Goal: Obtain resource: Download file/media

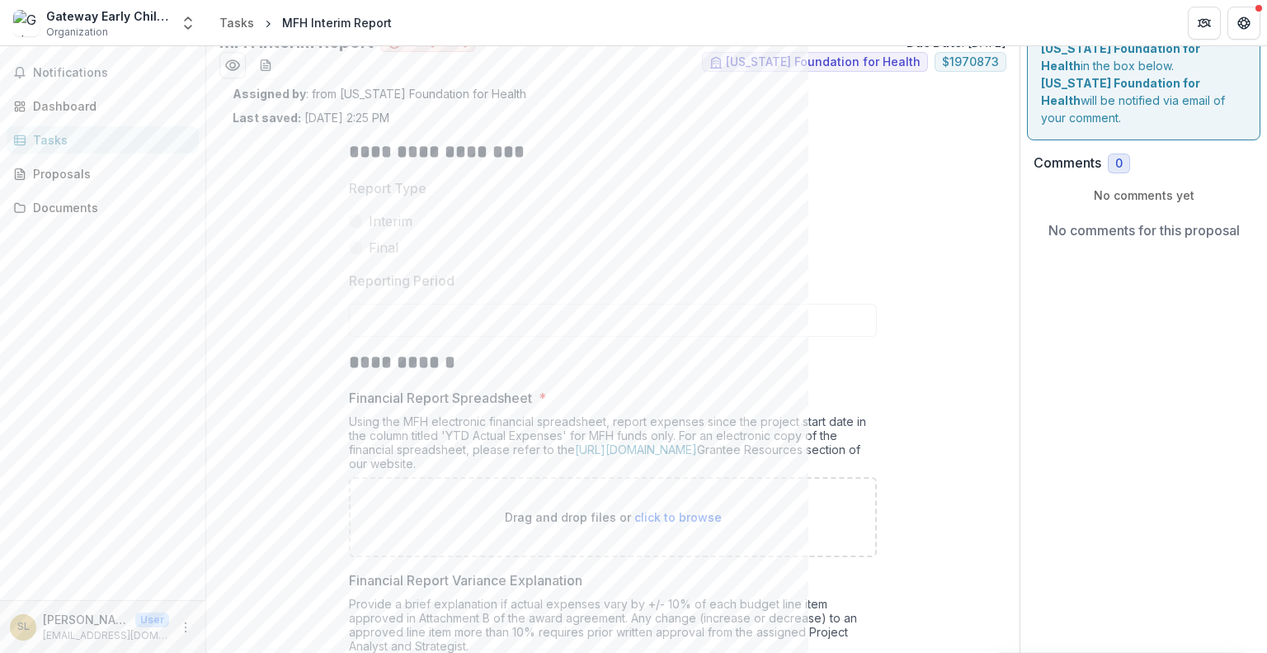
scroll to position [247, 0]
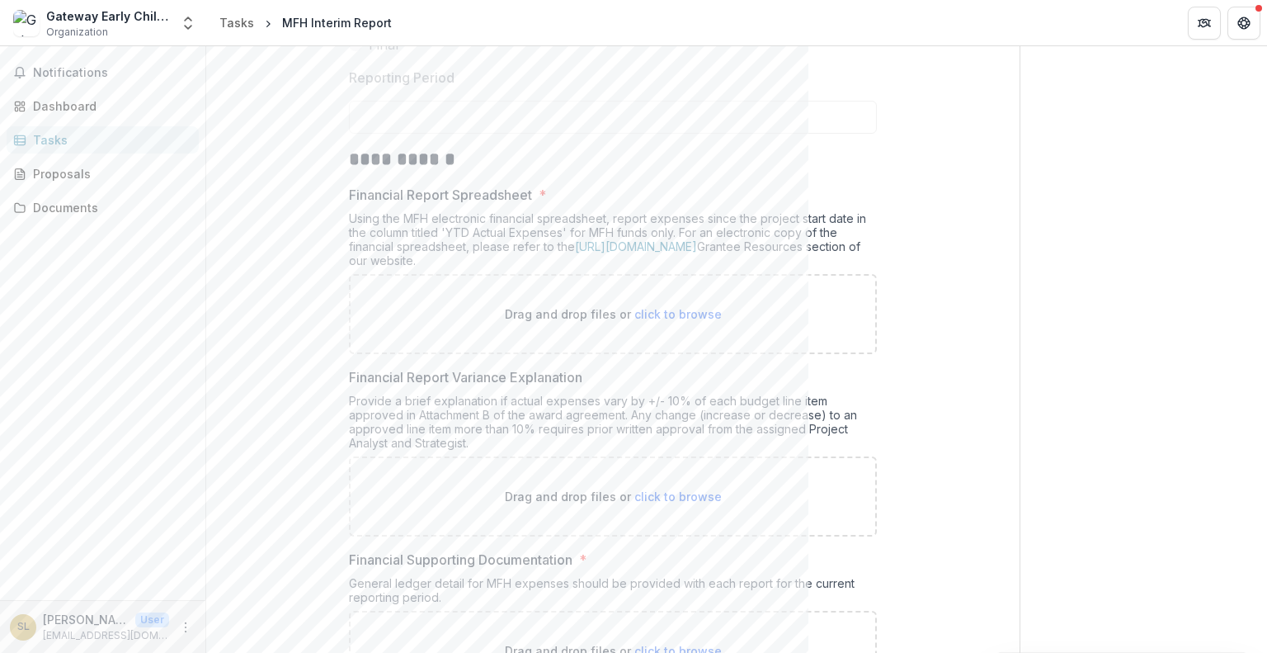
click at [275, 342] on div "**********" at bounding box center [613, 522] width 761 height 1199
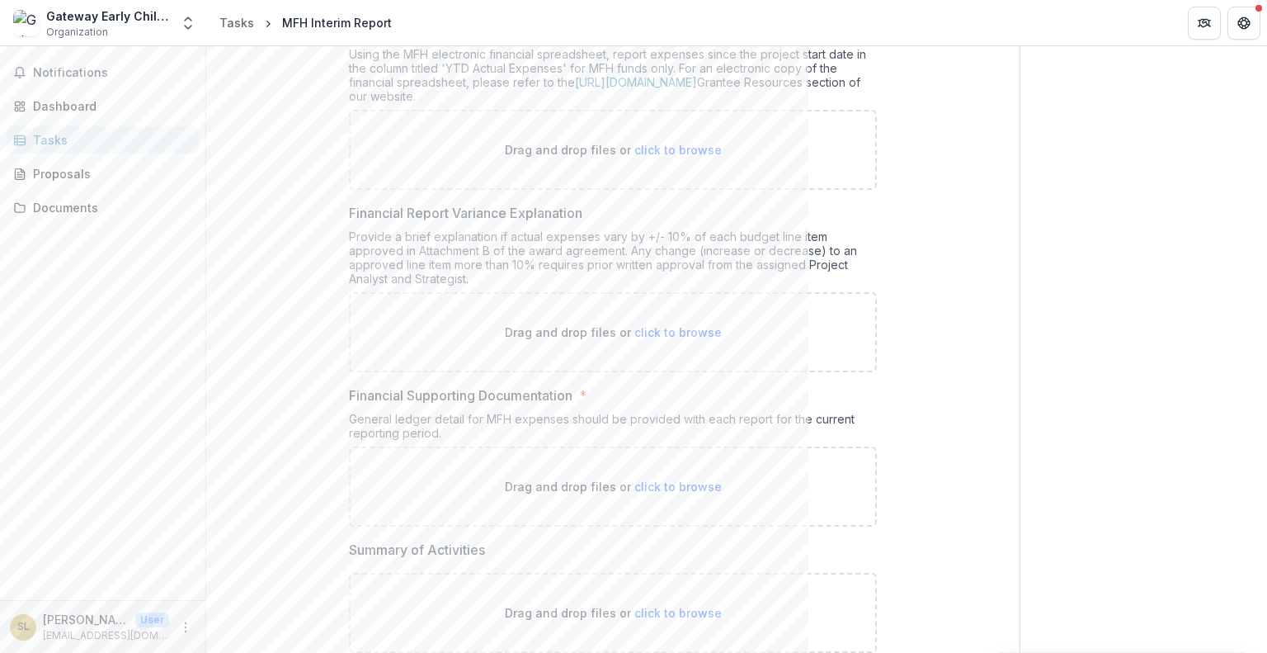
scroll to position [495, 0]
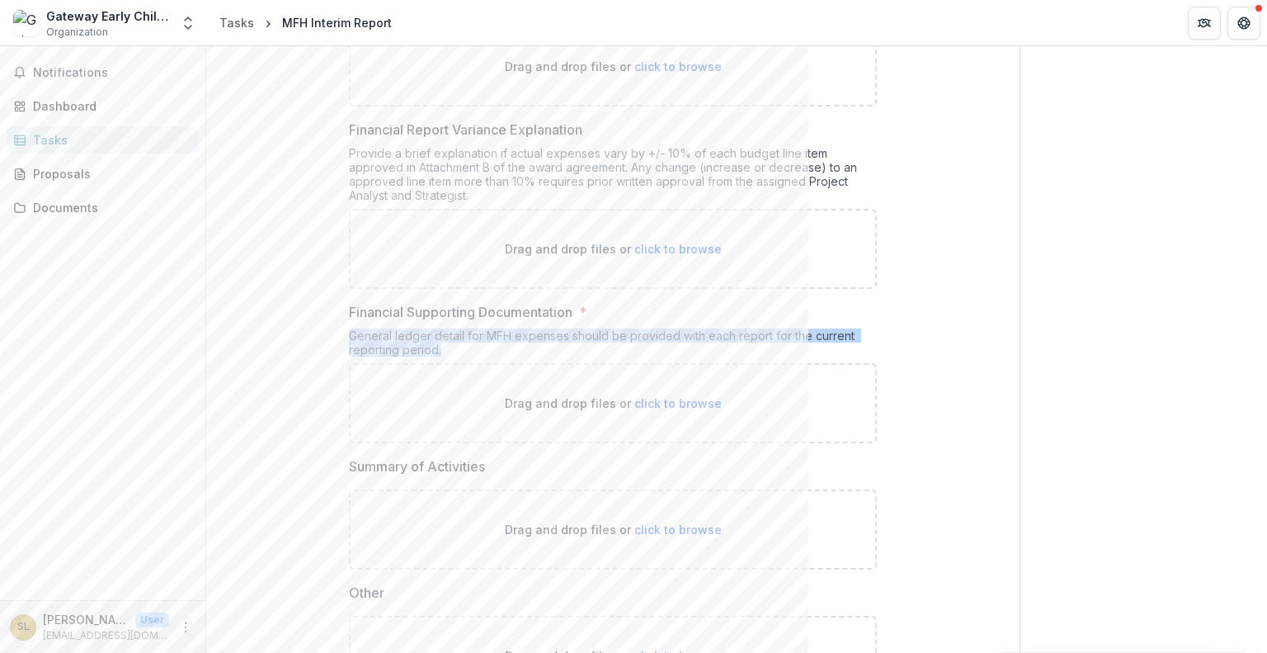
drag, startPoint x: 346, startPoint y: 332, endPoint x: 448, endPoint y: 352, distance: 104.3
click at [448, 352] on div "**********" at bounding box center [613, 275] width 554 height 1199
copy div "General ledger detail for MFH expenses should be provided with each report for …"
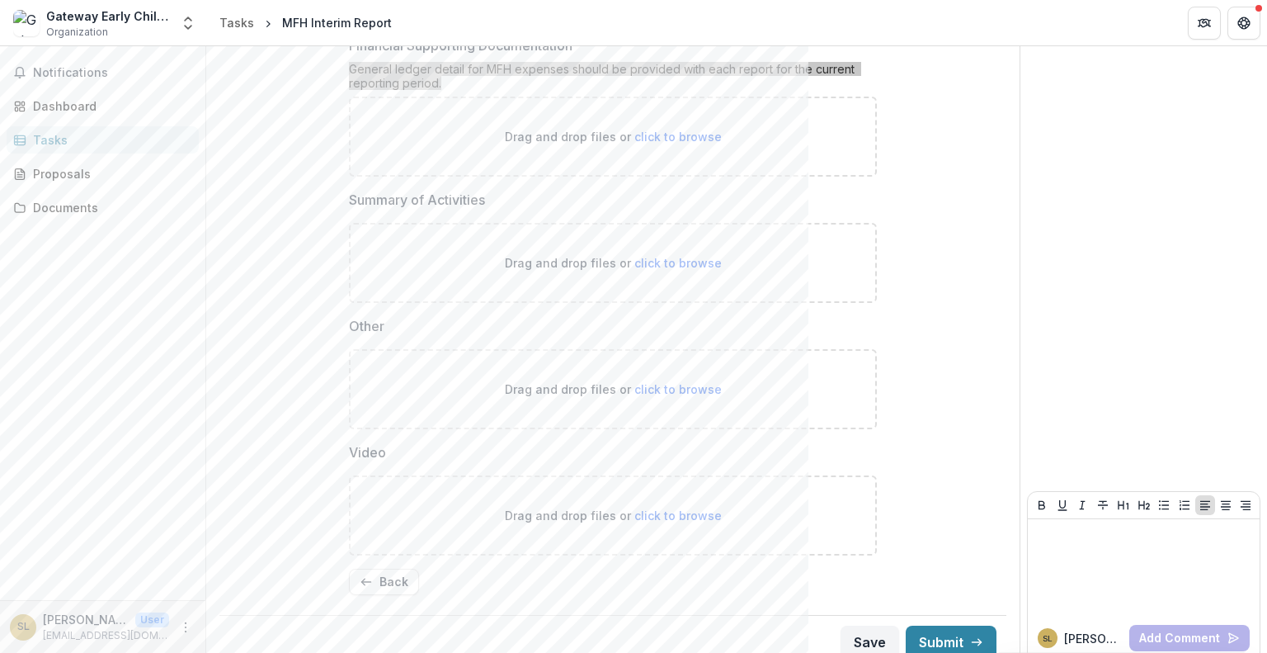
scroll to position [771, 0]
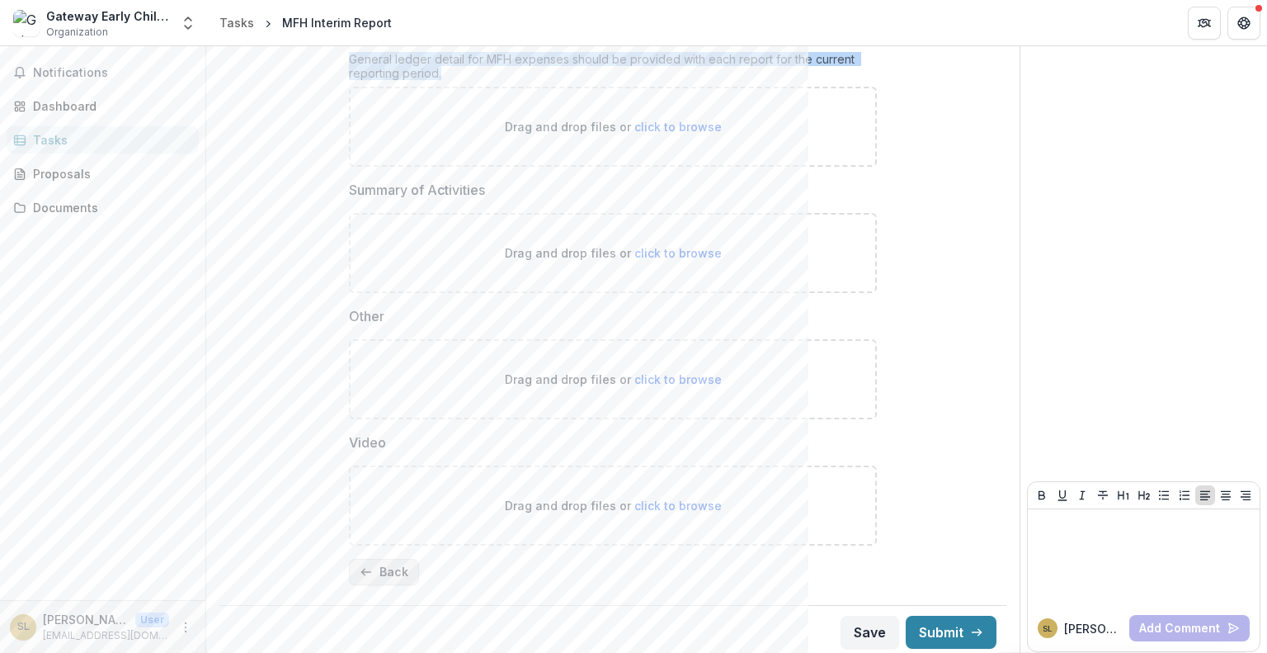
click at [408, 569] on button "Back" at bounding box center [384, 571] width 70 height 26
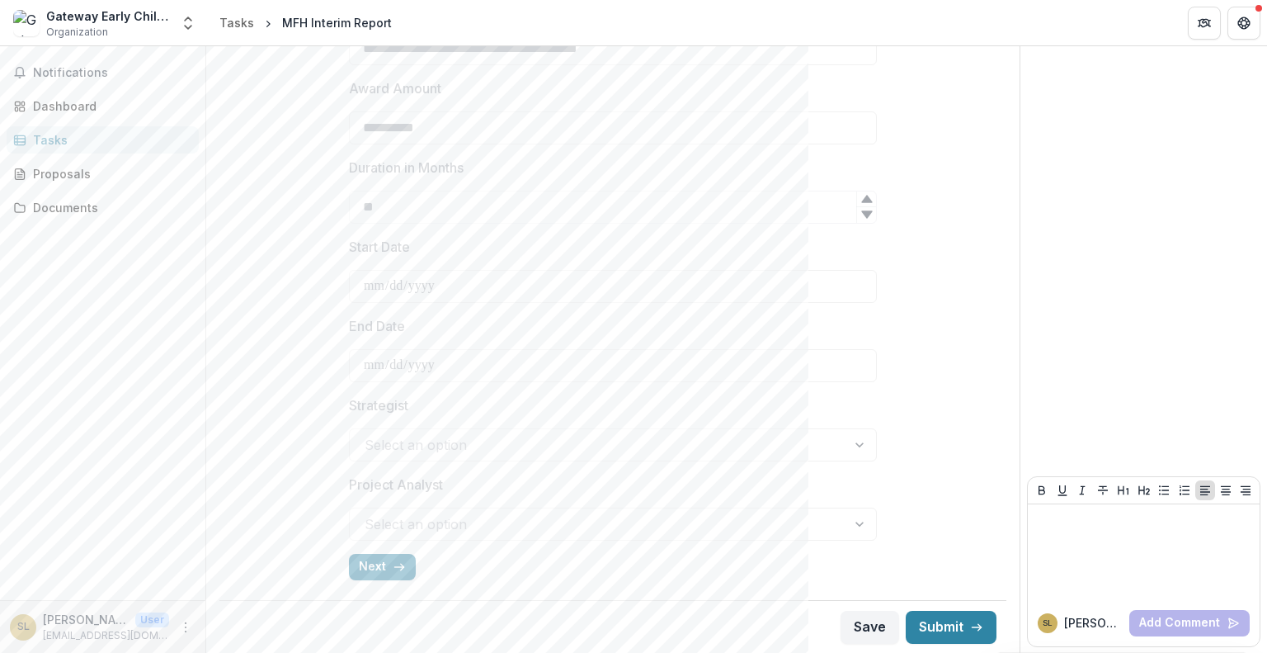
scroll to position [458, 0]
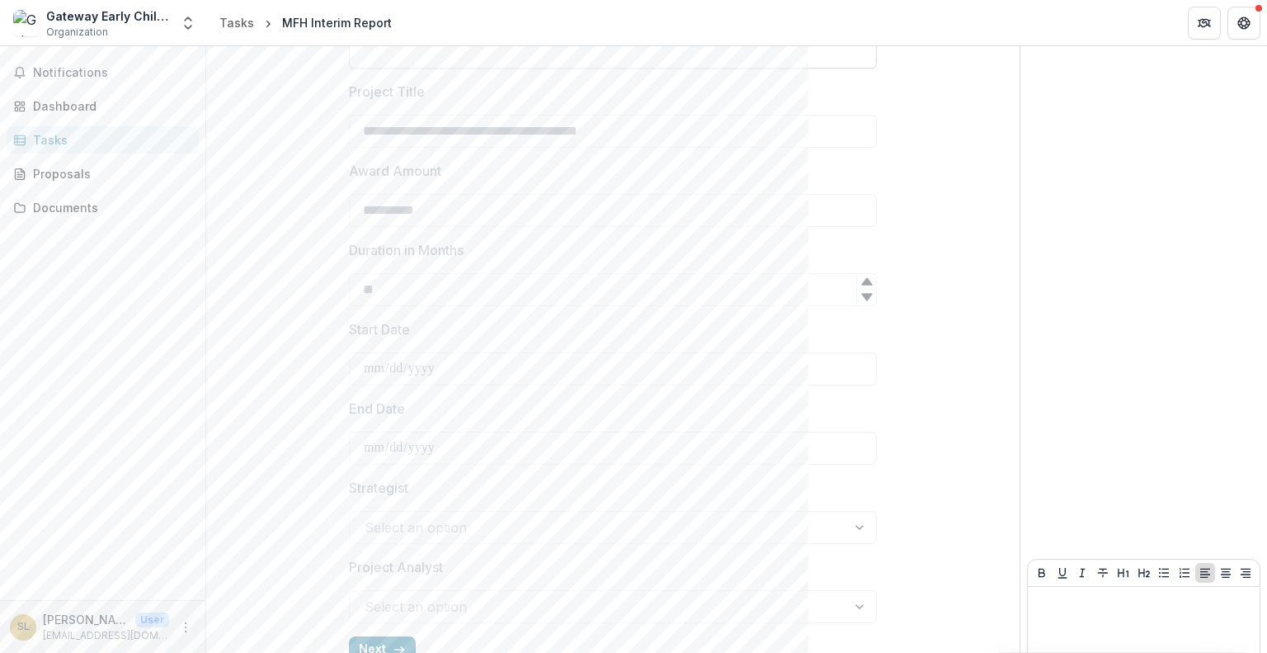
click at [235, 218] on div "**********" at bounding box center [613, 194] width 761 height 963
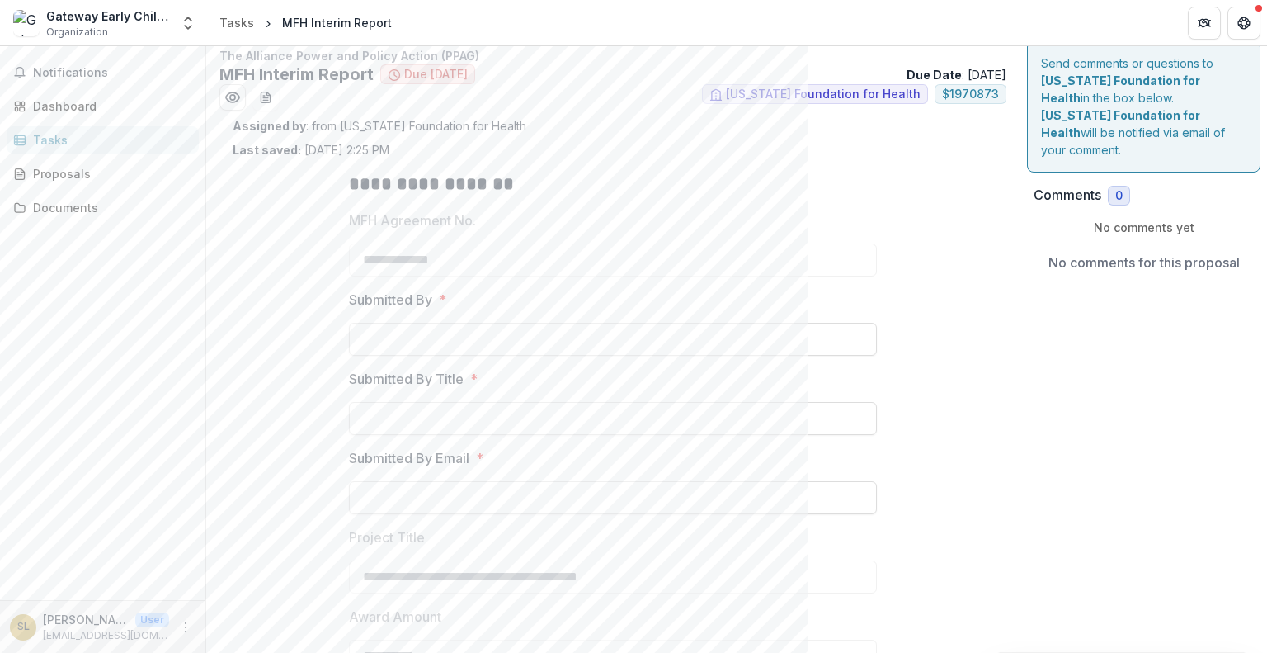
scroll to position [0, 0]
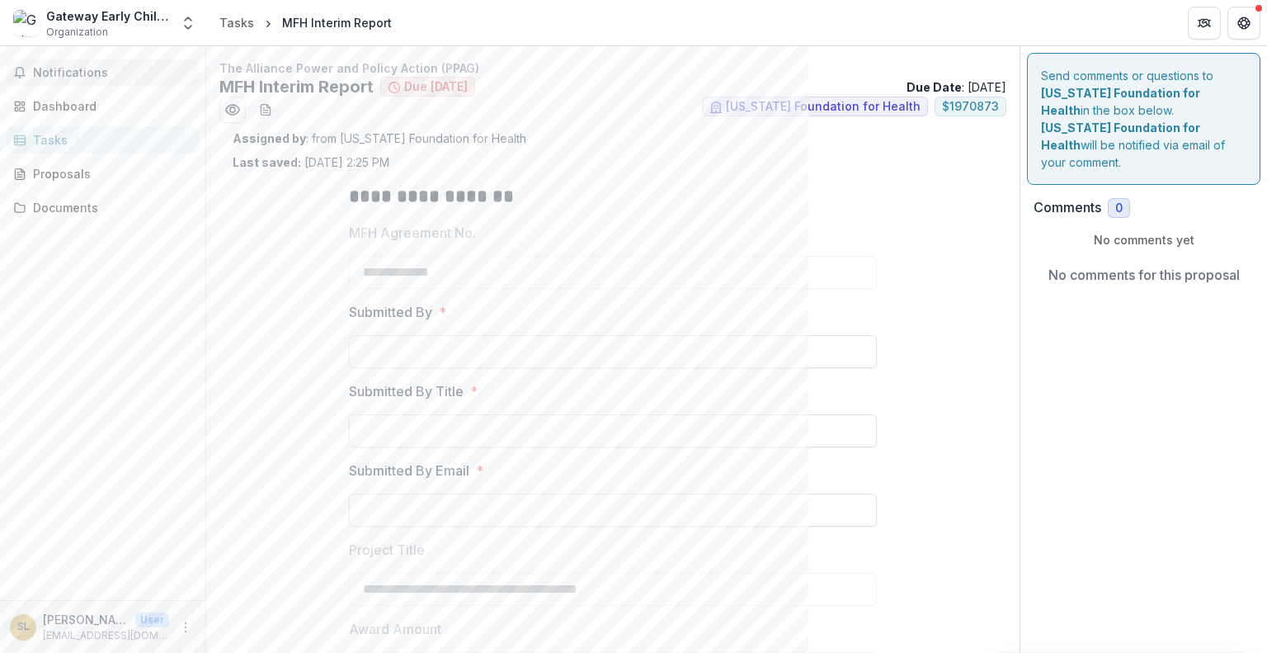
click at [108, 73] on span "Notifications" at bounding box center [112, 73] width 159 height 14
click at [102, 106] on div "Dashboard" at bounding box center [109, 99] width 153 height 17
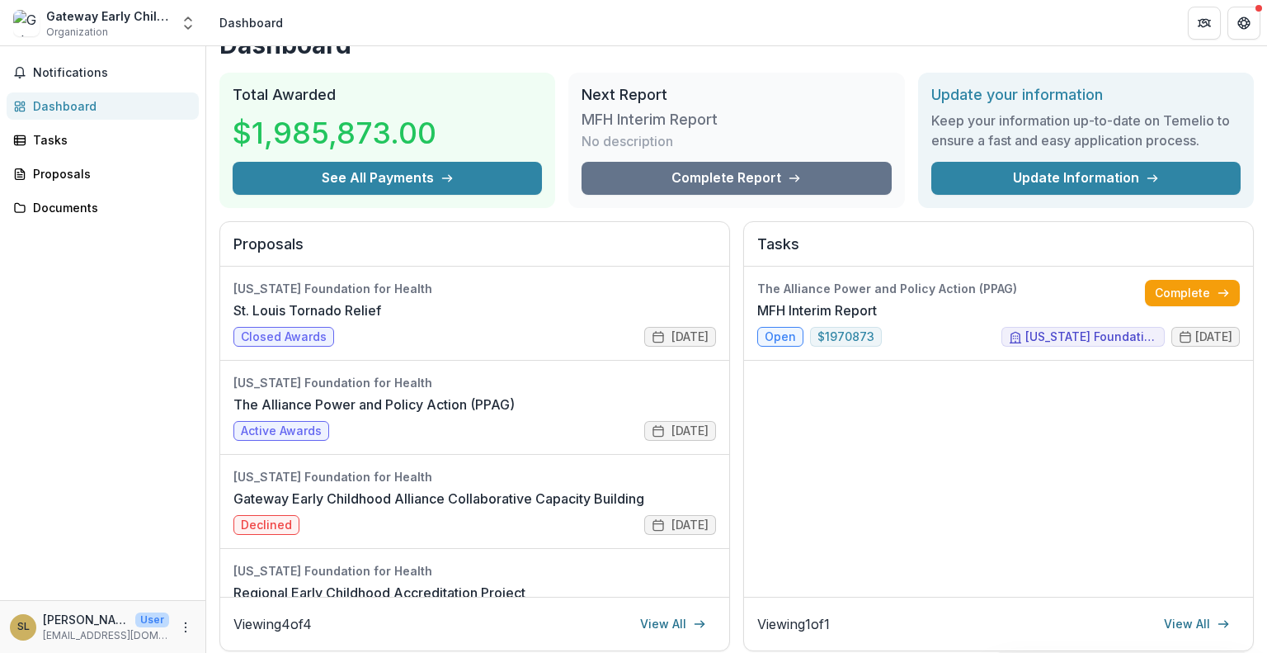
scroll to position [82, 0]
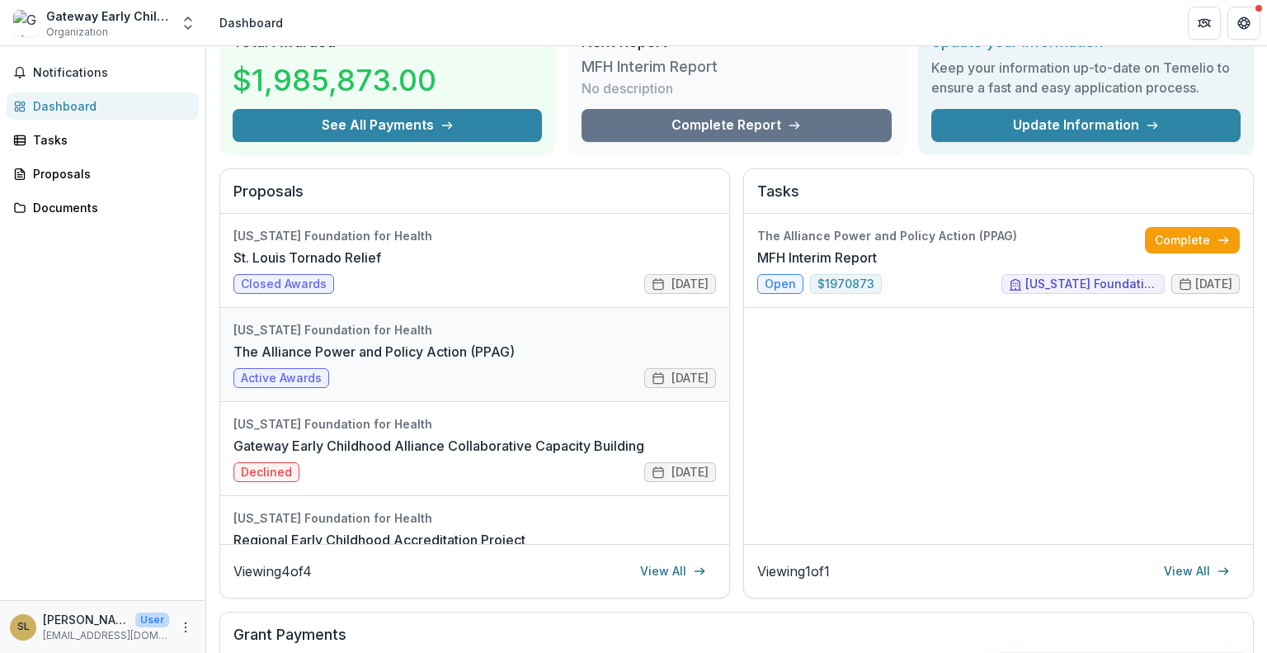
click at [464, 342] on link "The Alliance Power and Policy Action (PPAG)" at bounding box center [373, 352] width 281 height 20
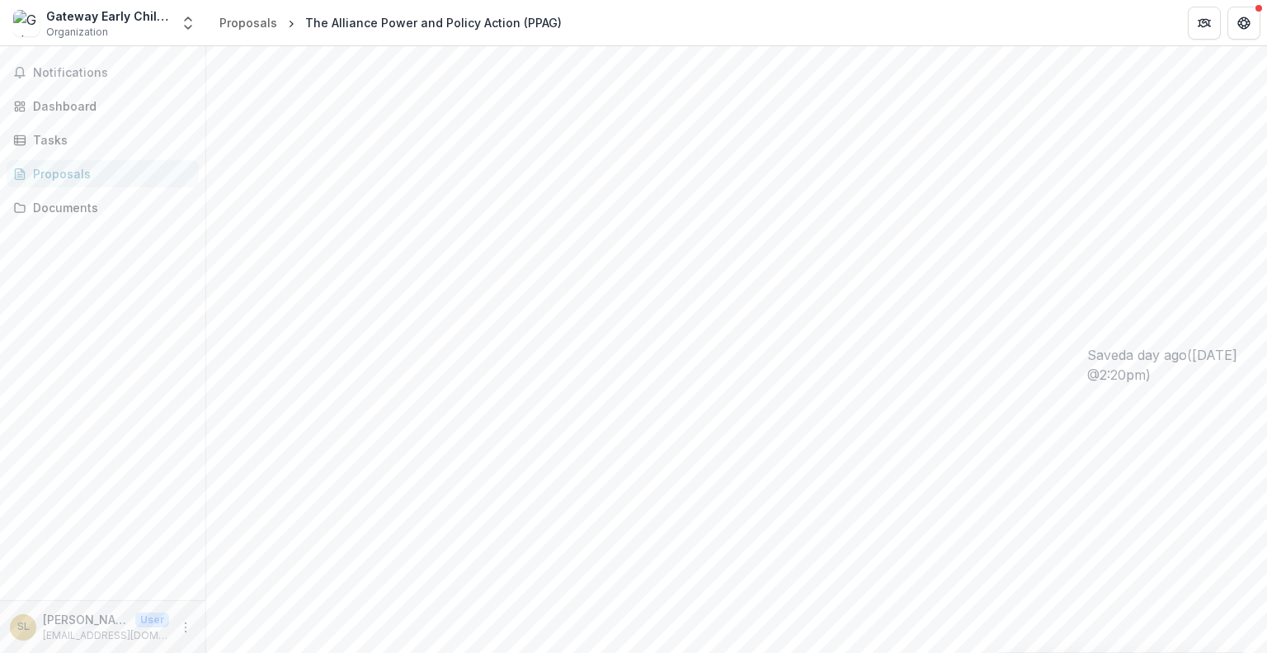
scroll to position [145, 0]
click at [108, 210] on div "Documents" at bounding box center [109, 207] width 153 height 17
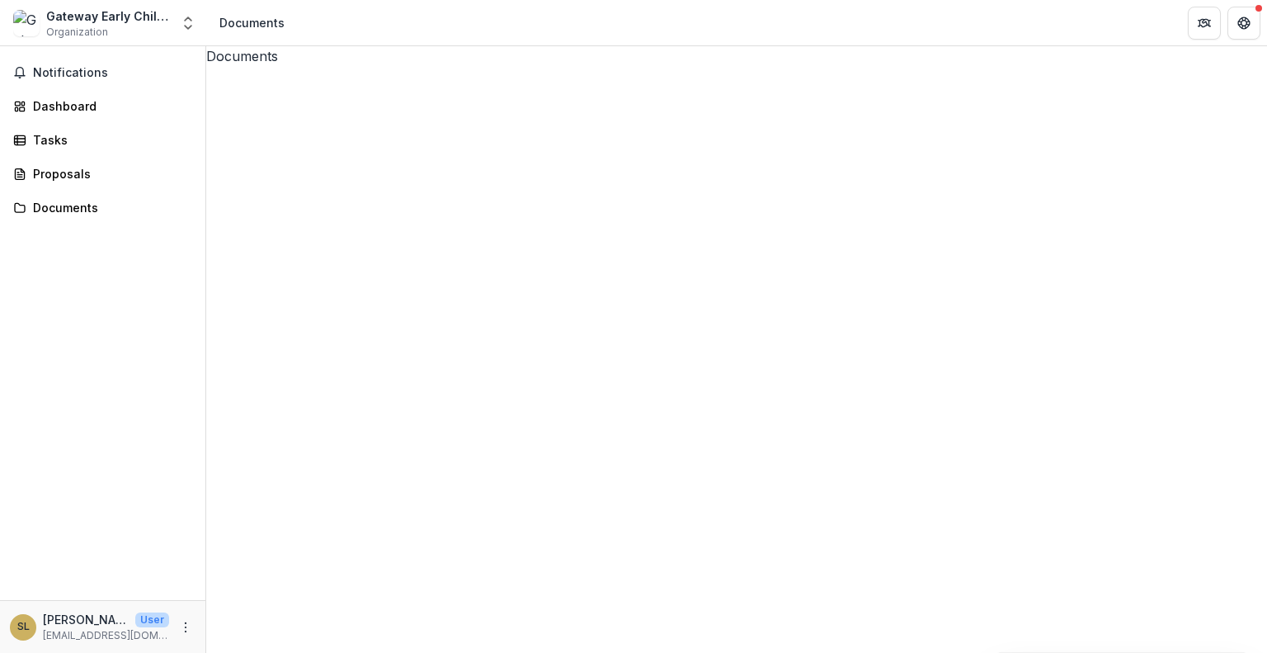
click at [231, 118] on icon at bounding box center [736, 596] width 1061 height 1061
click at [13, 652] on button "Close" at bounding box center [6, 663] width 13 height 20
click at [234, 118] on div at bounding box center [736, 613] width 1061 height 1094
